Goal: Task Accomplishment & Management: Manage account settings

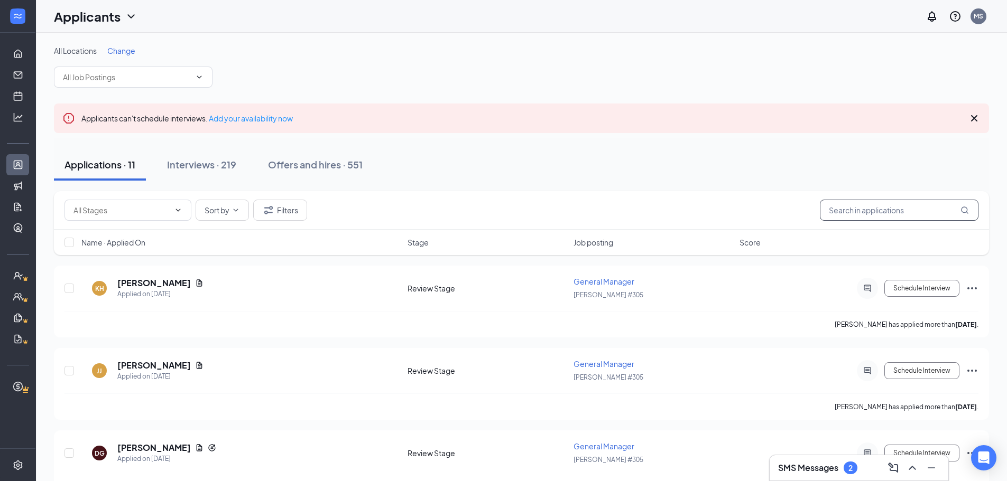
click at [889, 212] on input "text" at bounding box center [898, 210] width 159 height 21
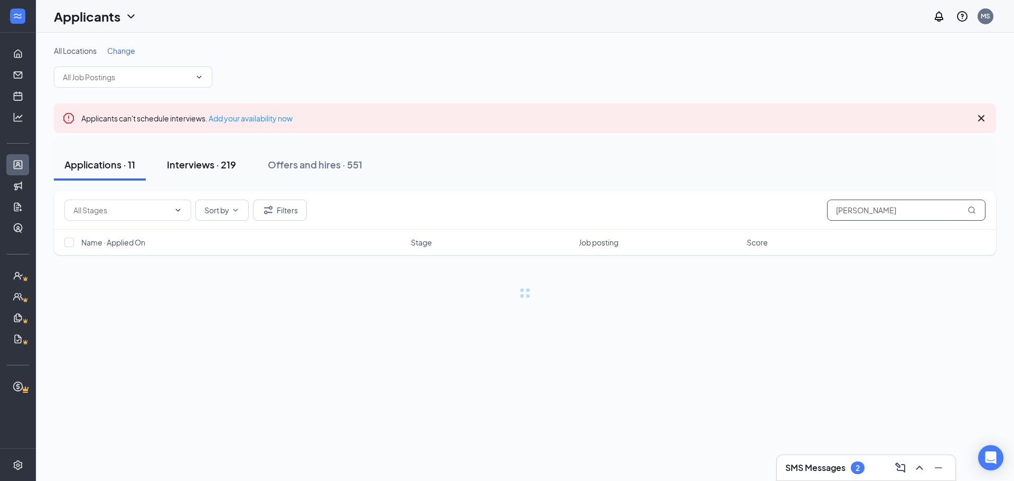
type input "[PERSON_NAME]"
click at [196, 158] on div "Interviews · 219" at bounding box center [201, 164] width 69 height 13
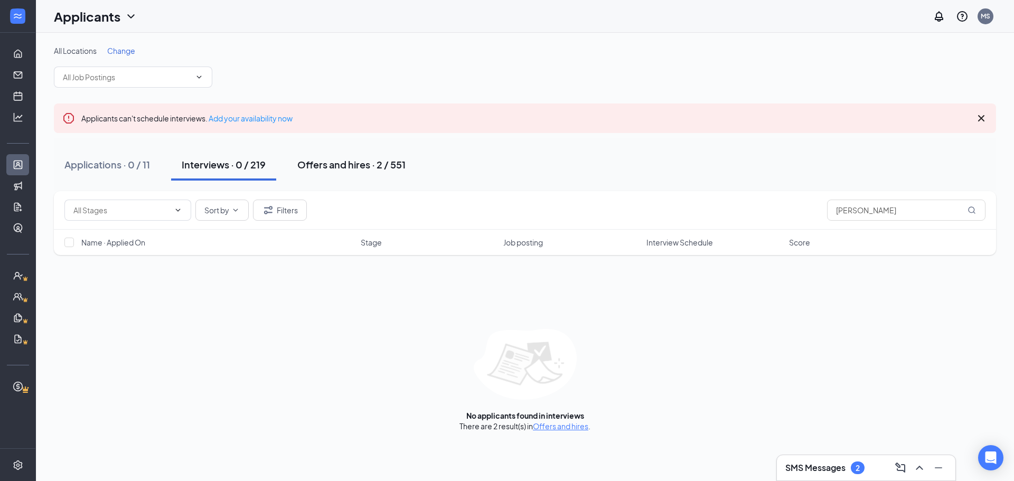
click at [358, 163] on div "Offers and hires · 2 / 551" at bounding box center [351, 164] width 108 height 13
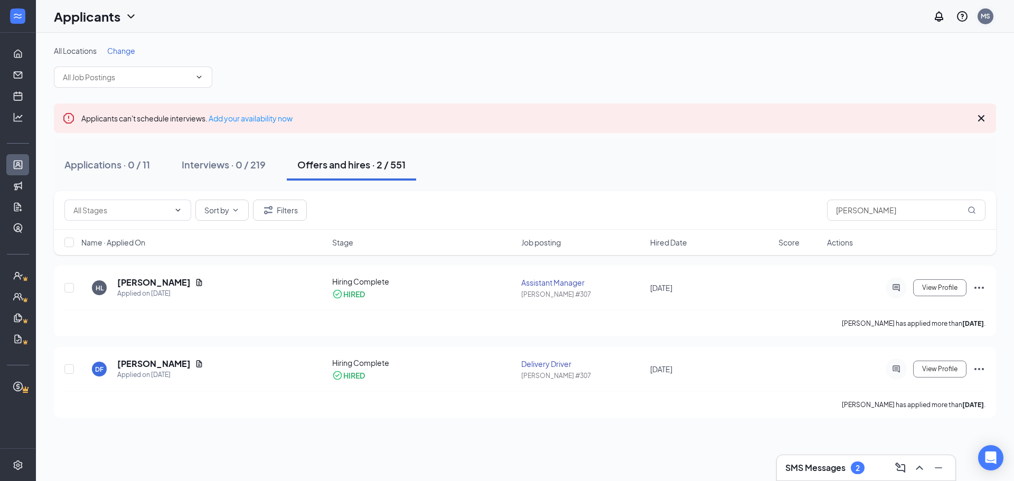
click at [989, 14] on div "MS" at bounding box center [986, 16] width 10 height 9
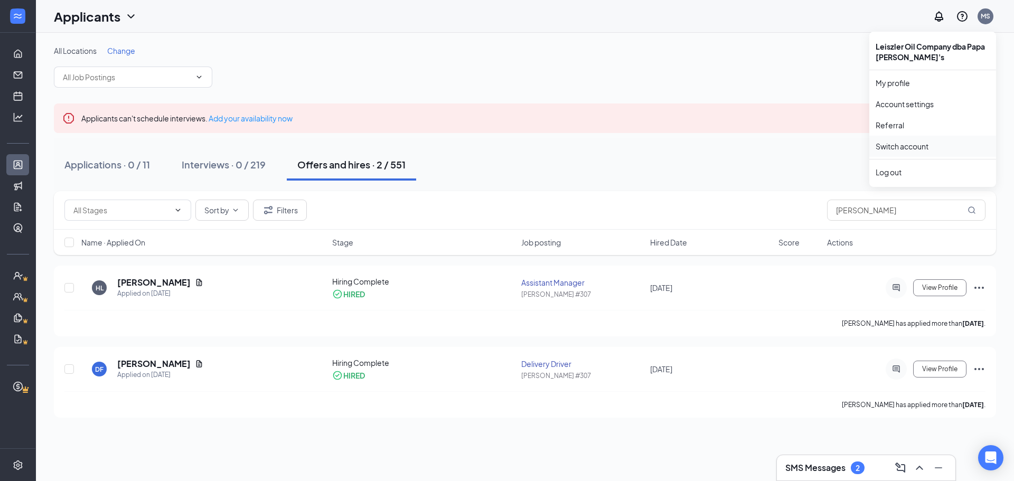
click at [920, 144] on link "Switch account" at bounding box center [902, 147] width 53 height 10
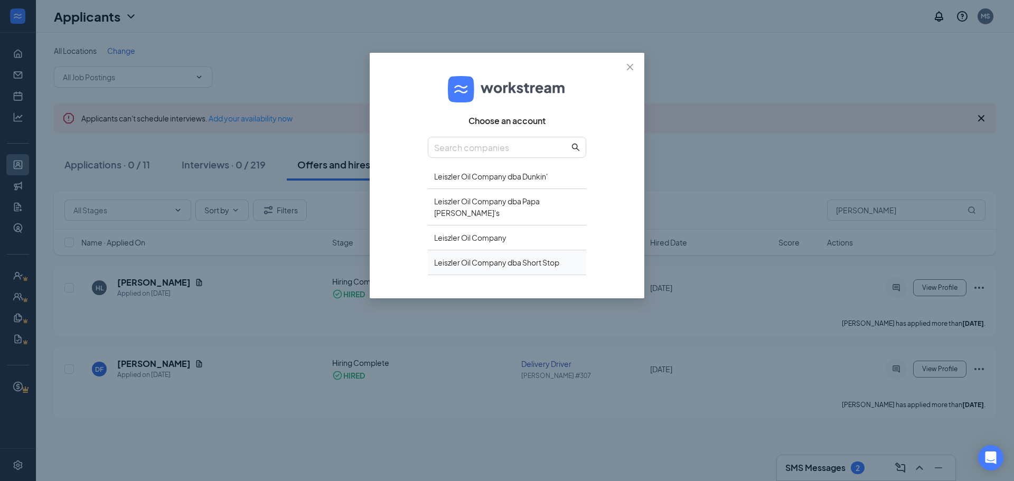
click at [530, 254] on div "Leiszler Oil Company dba Short Stop" at bounding box center [507, 262] width 159 height 25
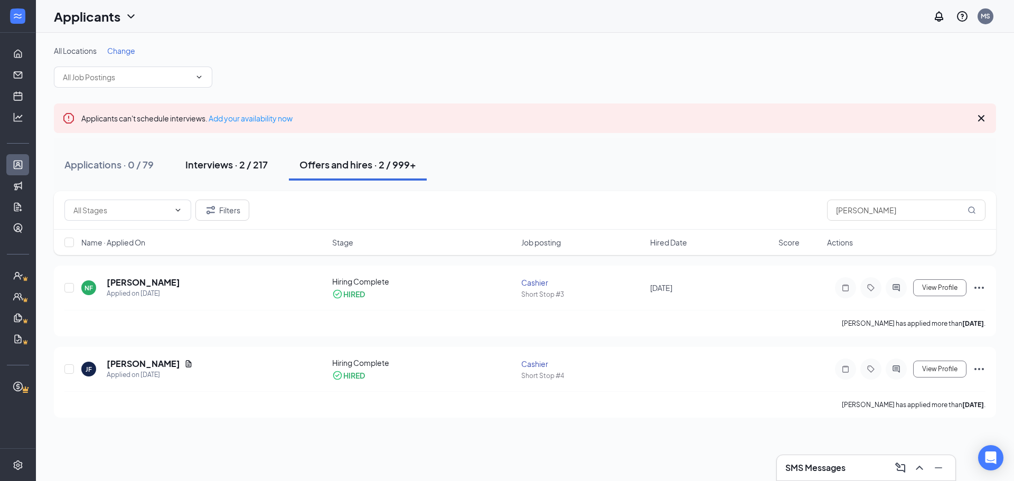
click at [210, 163] on div "Interviews · 2 / 217" at bounding box center [226, 164] width 82 height 13
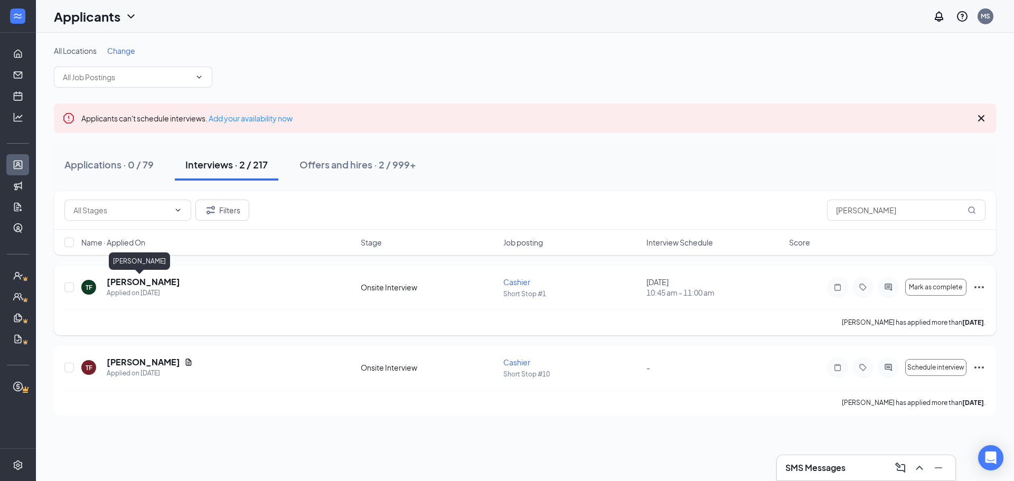
click at [130, 278] on h5 "[PERSON_NAME]" at bounding box center [143, 282] width 73 height 12
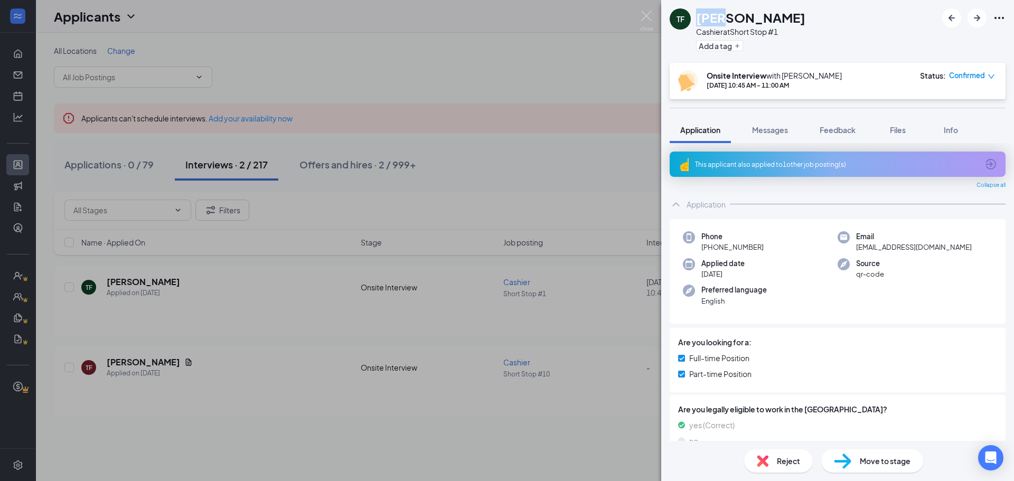
drag, startPoint x: 698, startPoint y: 14, endPoint x: 719, endPoint y: 15, distance: 20.6
click at [719, 14] on h1 "[PERSON_NAME]" at bounding box center [750, 17] width 109 height 18
copy h1 "[PERSON_NAME]"
drag, startPoint x: 884, startPoint y: 31, endPoint x: 744, endPoint y: 11, distance: 141.4
click at [869, 28] on div "TF [PERSON_NAME] Cashier at Short Stop #1 Add a tag" at bounding box center [838, 31] width 353 height 63
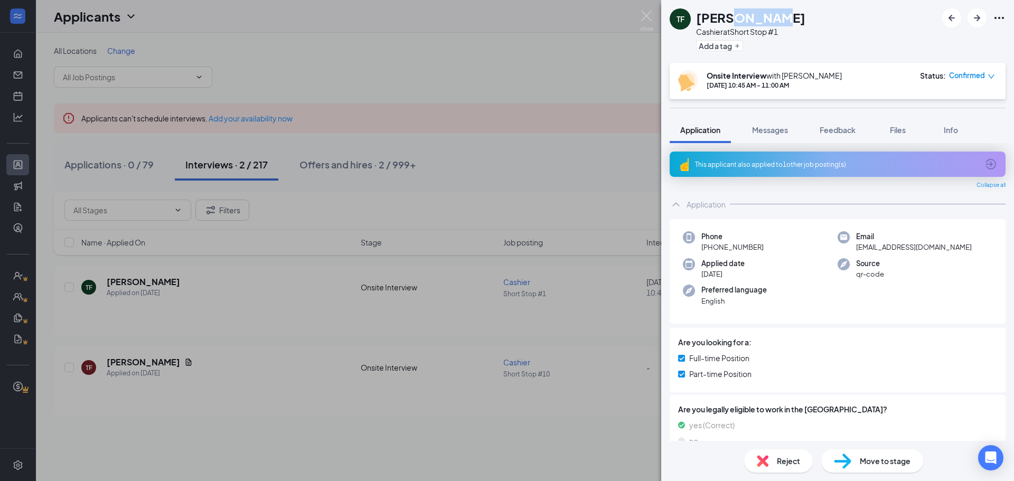
drag, startPoint x: 723, startPoint y: 15, endPoint x: 772, endPoint y: 21, distance: 49.5
click at [772, 21] on div "[PERSON_NAME]" at bounding box center [750, 17] width 109 height 18
copy h1 "[PERSON_NAME]"
drag, startPoint x: 926, startPoint y: 249, endPoint x: 851, endPoint y: 253, distance: 74.6
click at [851, 253] on div "Email [EMAIL_ADDRESS][DOMAIN_NAME]" at bounding box center [915, 242] width 155 height 22
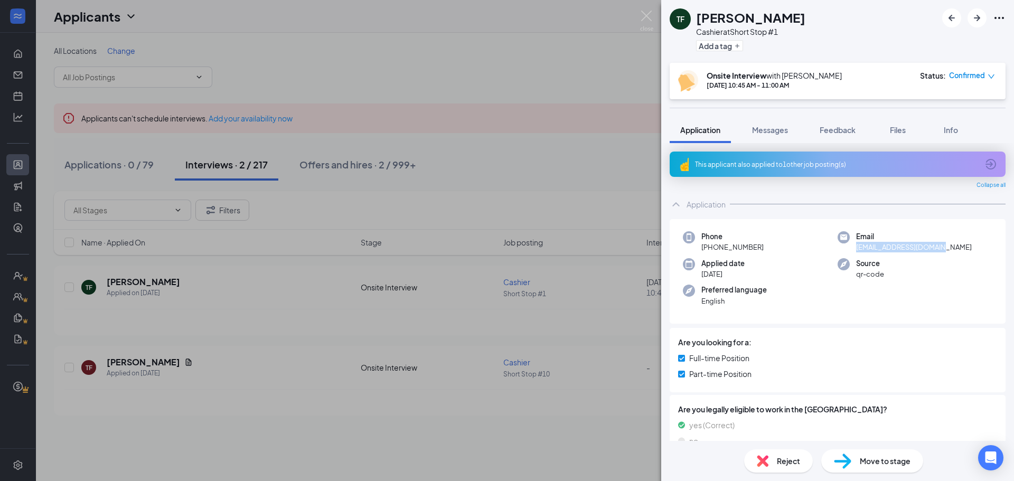
copy span "[EMAIL_ADDRESS][DOMAIN_NAME]"
drag, startPoint x: 766, startPoint y: 248, endPoint x: 711, endPoint y: 252, distance: 55.1
click at [711, 252] on div "Phone [PHONE_NUMBER]" at bounding box center [760, 242] width 155 height 22
copy span "[PHONE_NUMBER]"
click at [863, 465] on span "Move to stage" at bounding box center [885, 461] width 51 height 12
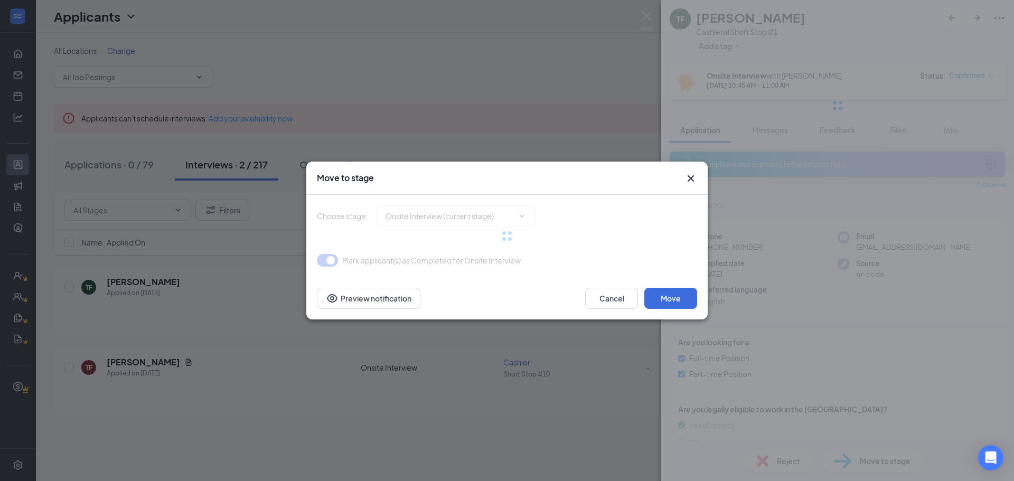
type input "Hiring Complete (final stage)"
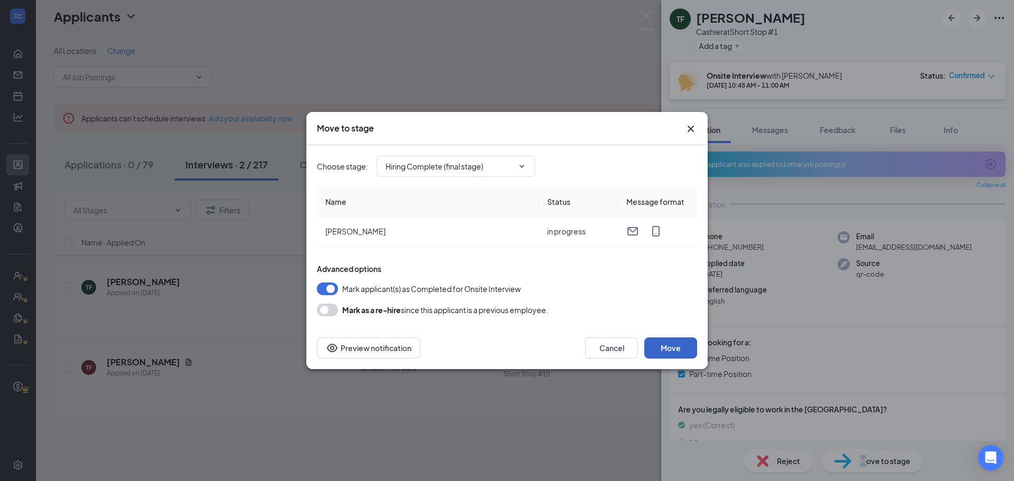
click at [666, 346] on button "Move" at bounding box center [671, 348] width 53 height 21
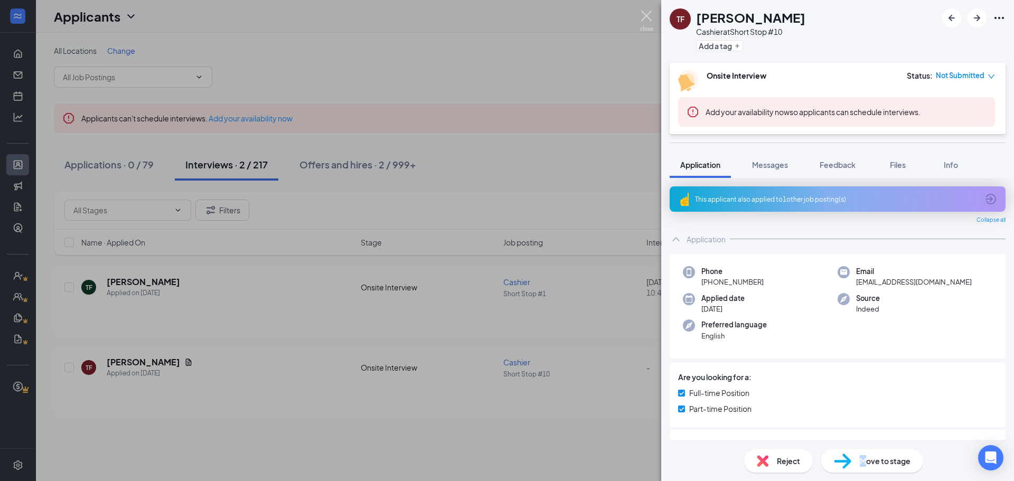
click at [643, 15] on img at bounding box center [646, 21] width 13 height 21
